Goal: Task Accomplishment & Management: Use online tool/utility

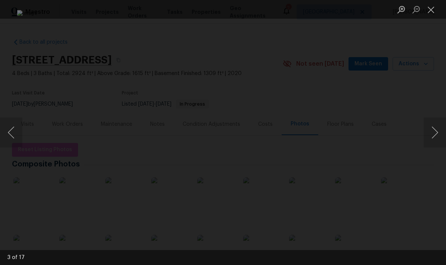
scroll to position [114, 0]
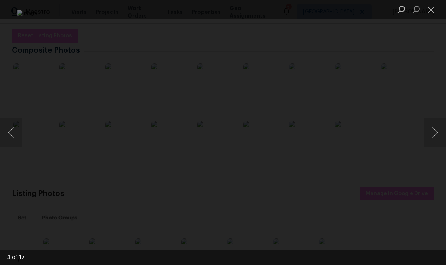
click at [433, 11] on button "Close lightbox" at bounding box center [431, 9] width 15 height 13
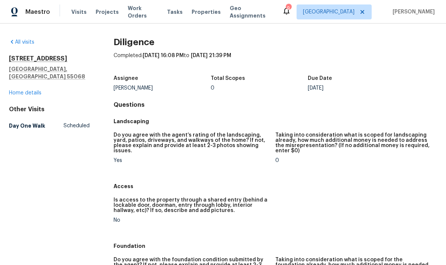
click at [74, 13] on span "Visits" at bounding box center [78, 11] width 15 height 7
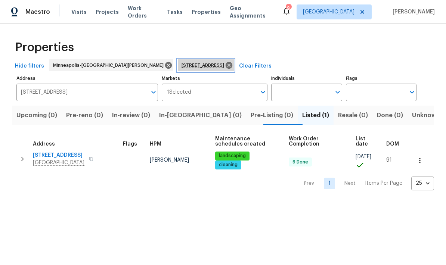
click at [226, 63] on icon at bounding box center [229, 65] width 7 height 7
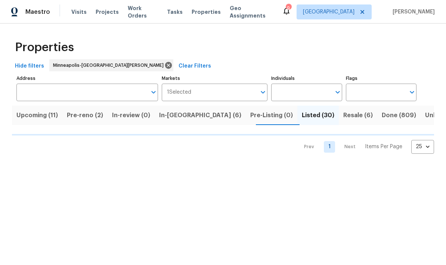
click at [79, 118] on span "Pre-reno (2)" at bounding box center [85, 115] width 36 height 10
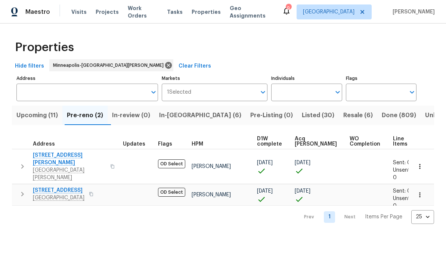
click at [24, 115] on span "Upcoming (11)" at bounding box center [36, 115] width 41 height 10
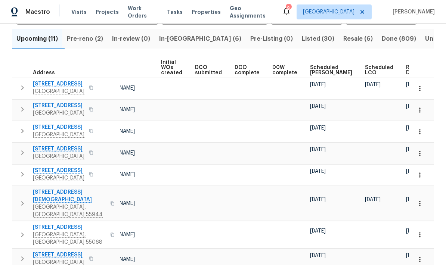
scroll to position [0, 53]
click at [407, 71] on span "Ready Date" at bounding box center [415, 70] width 16 height 10
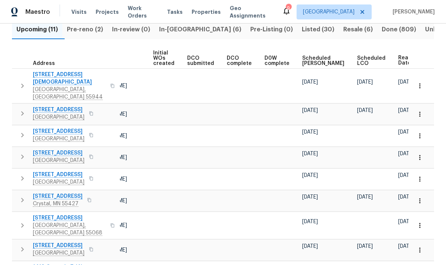
scroll to position [0, 62]
click at [421, 82] on icon "button" at bounding box center [419, 85] width 7 height 7
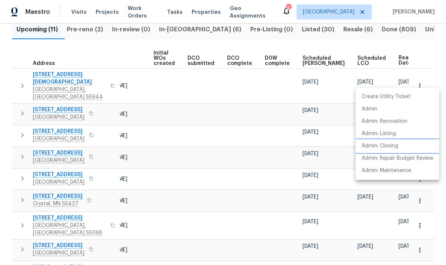
click at [390, 151] on li "Admin: Closing" at bounding box center [398, 146] width 84 height 12
